Goal: Transaction & Acquisition: Book appointment/travel/reservation

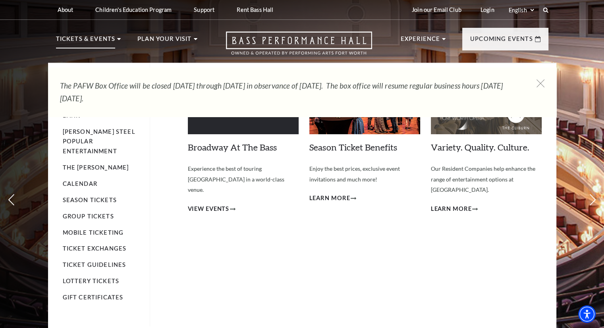
click at [98, 43] on p "Tickets & Events" at bounding box center [86, 41] width 60 height 14
click at [117, 41] on li "Tickets & Events Now On Sale Broadway At The Bass presented by PNC Bank Irwin S…" at bounding box center [88, 48] width 65 height 29
click at [105, 40] on p "Tickets & Events" at bounding box center [86, 41] width 60 height 14
click at [222, 150] on link "Broadway At The Bass" at bounding box center [232, 147] width 89 height 11
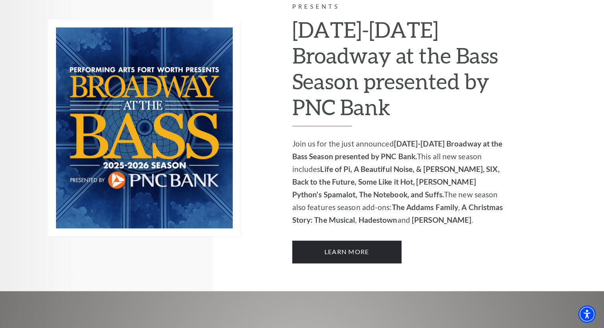
scroll to position [290, 0]
